Goal: Task Accomplishment & Management: Use online tool/utility

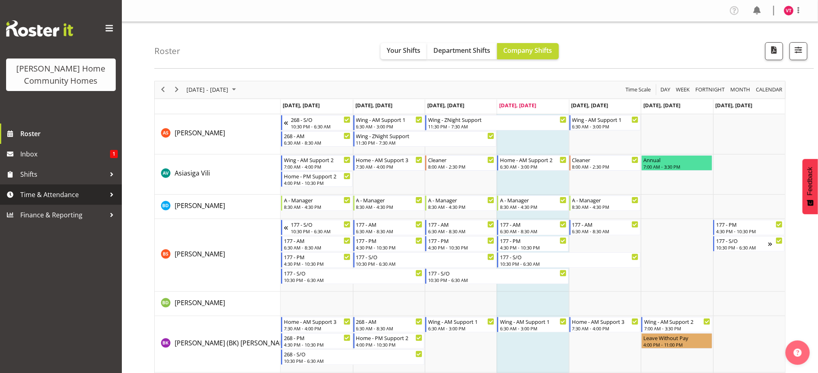
click at [94, 188] on link "Time & Attendance" at bounding box center [61, 195] width 122 height 20
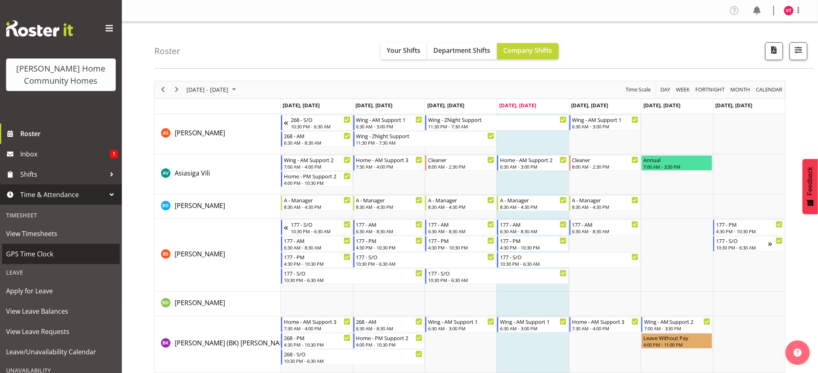
click at [75, 256] on span "GPS Time Clock" at bounding box center [61, 254] width 110 height 12
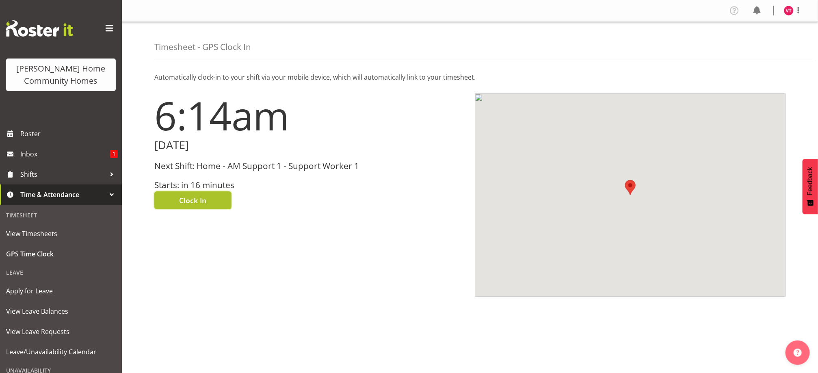
click at [189, 195] on span "Clock In" at bounding box center [193, 200] width 27 height 11
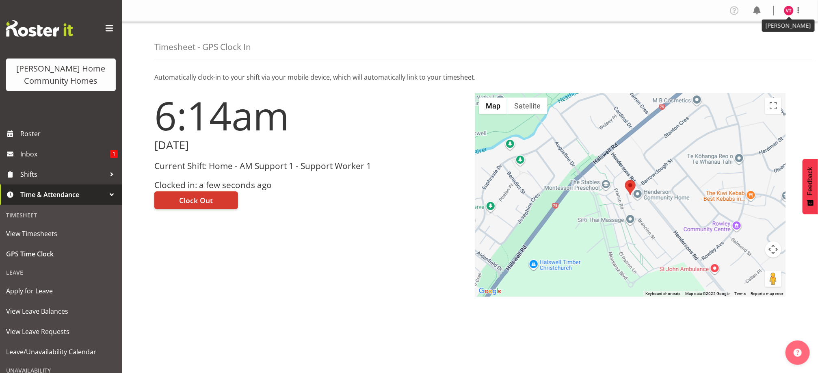
click at [787, 13] on img at bounding box center [789, 11] width 10 height 10
click at [766, 41] on link "Log Out" at bounding box center [765, 42] width 78 height 15
